Goal: Find specific page/section: Find specific page/section

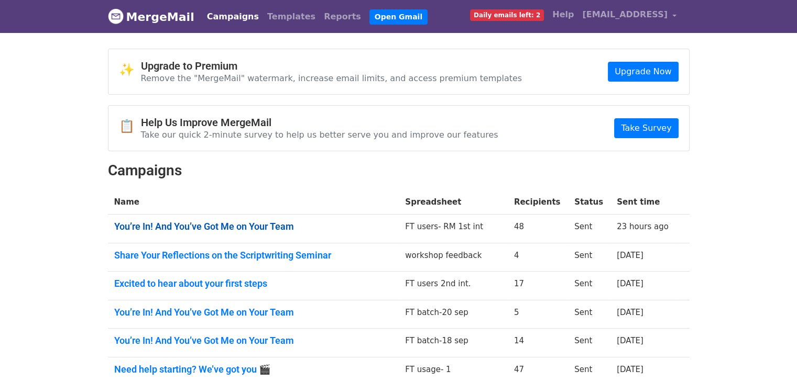
click at [219, 221] on link "You’re In! And You’ve Got Me on Your Team" at bounding box center [253, 227] width 279 height 12
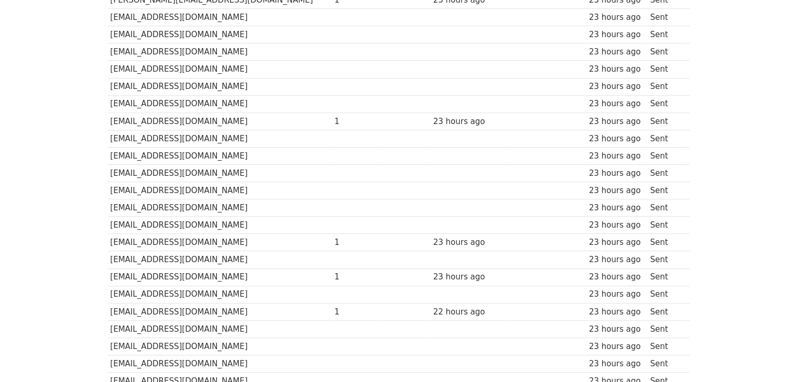
scroll to position [711, 0]
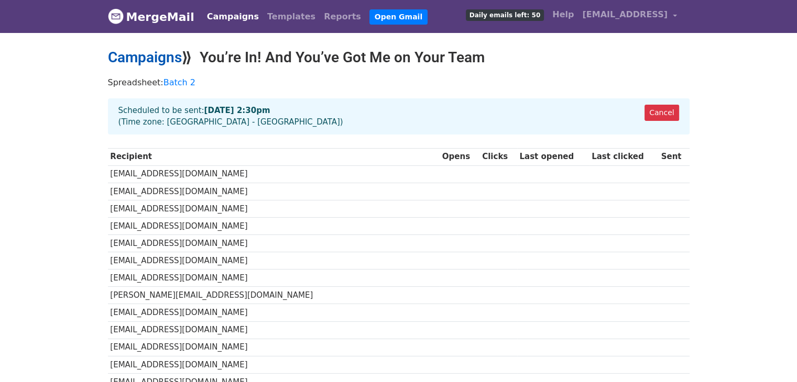
click at [142, 59] on link "Campaigns" at bounding box center [145, 57] width 74 height 17
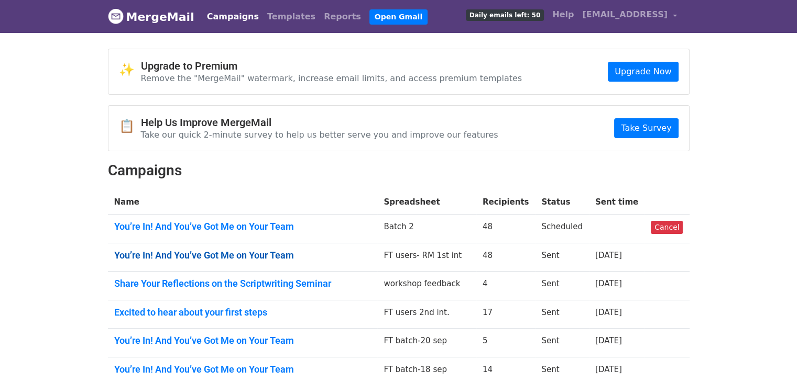
click at [214, 250] on link "You’re In! And You’ve Got Me on Your Team" at bounding box center [242, 256] width 257 height 12
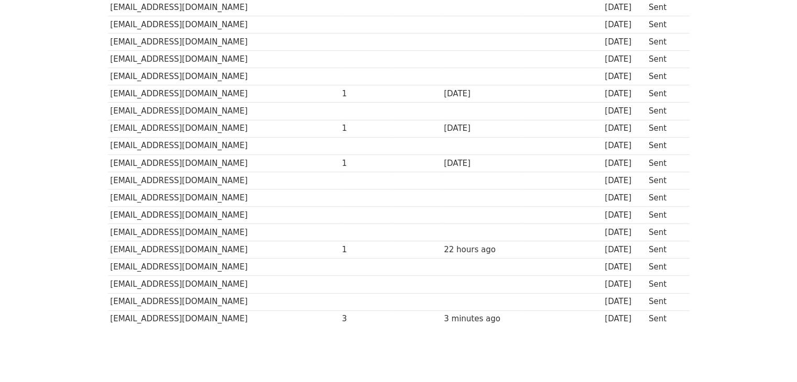
scroll to position [711, 0]
